Goal: Check status: Check status

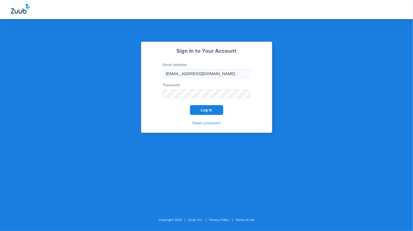
click at [213, 111] on button "Log In" at bounding box center [206, 110] width 33 height 10
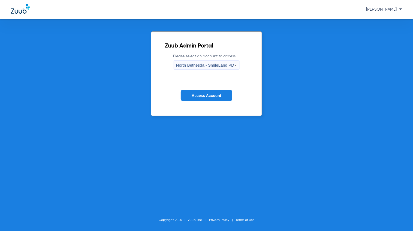
click at [208, 66] on span "North Bethesda - SmileLand PD" at bounding box center [205, 65] width 58 height 5
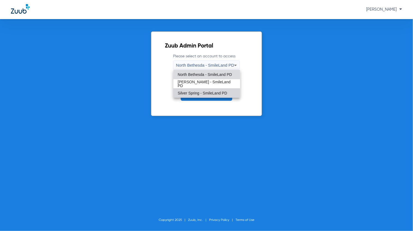
click at [203, 93] on span "Silver Spring - SmileLand PD" at bounding box center [202, 93] width 49 height 4
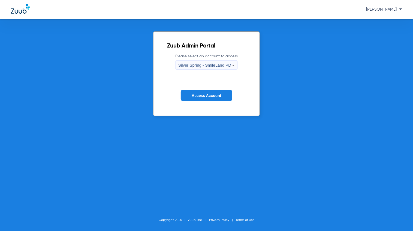
click at [208, 94] on span "Access Account" at bounding box center [206, 95] width 29 height 4
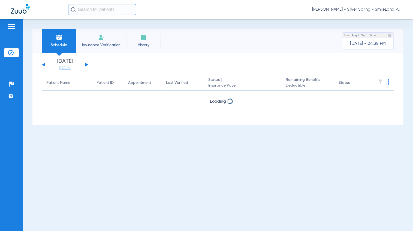
click at [109, 11] on input "text" at bounding box center [102, 9] width 68 height 11
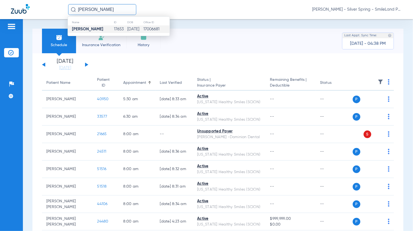
type input "[PERSON_NAME]"
click at [114, 29] on td "17653" at bounding box center [120, 29] width 13 height 8
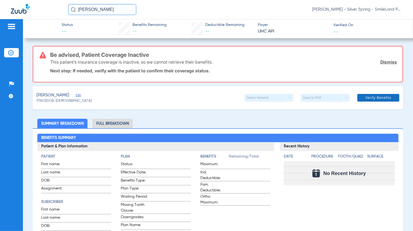
click at [388, 63] on link "Dismiss" at bounding box center [389, 61] width 17 height 5
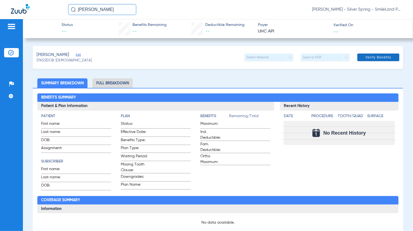
click at [368, 59] on span "Verify Benefits" at bounding box center [379, 57] width 26 height 4
